Goal: Task Accomplishment & Management: Manage account settings

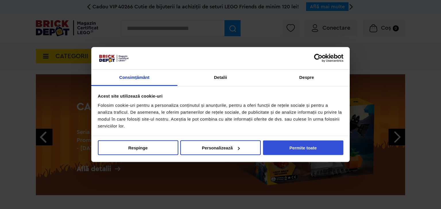
click at [315, 147] on button "Permite toate" at bounding box center [303, 147] width 80 height 15
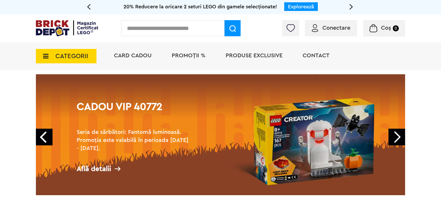
click at [333, 28] on span "Conectare" at bounding box center [337, 28] width 28 height 6
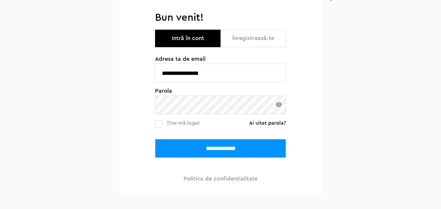
scroll to position [91, 0]
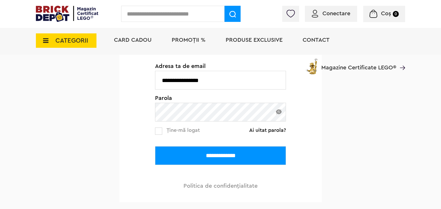
click at [217, 155] on input "**********" at bounding box center [220, 155] width 131 height 19
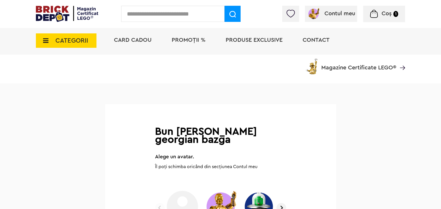
scroll to position [91, 0]
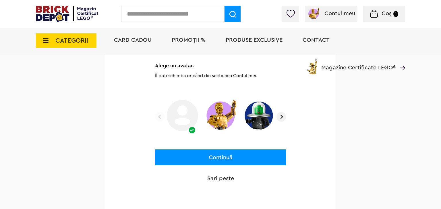
click at [218, 158] on button "Continuă" at bounding box center [220, 157] width 131 height 16
